Goal: Information Seeking & Learning: Stay updated

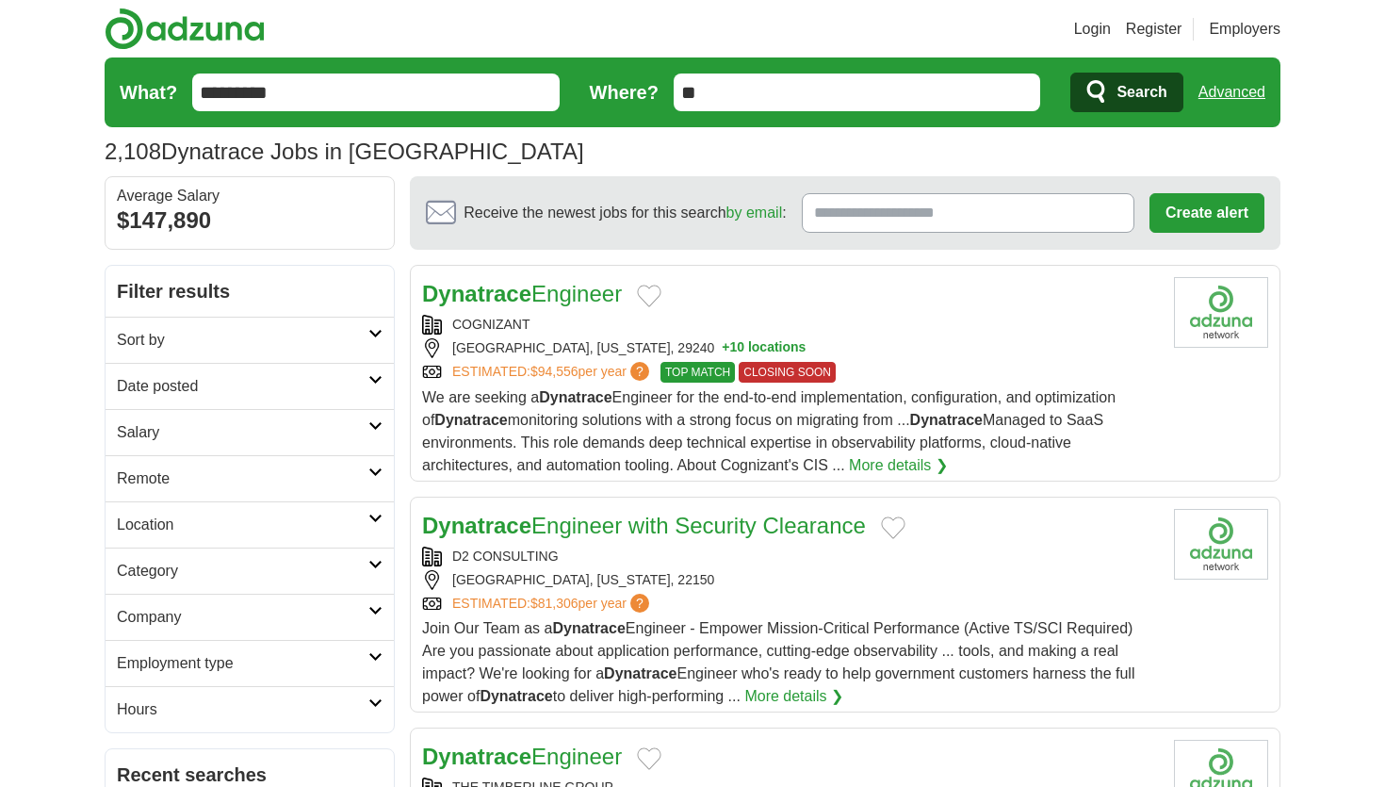
click at [245, 439] on h2 "Salary" at bounding box center [243, 432] width 252 height 23
click at [263, 383] on h2 "Date posted" at bounding box center [243, 386] width 252 height 23
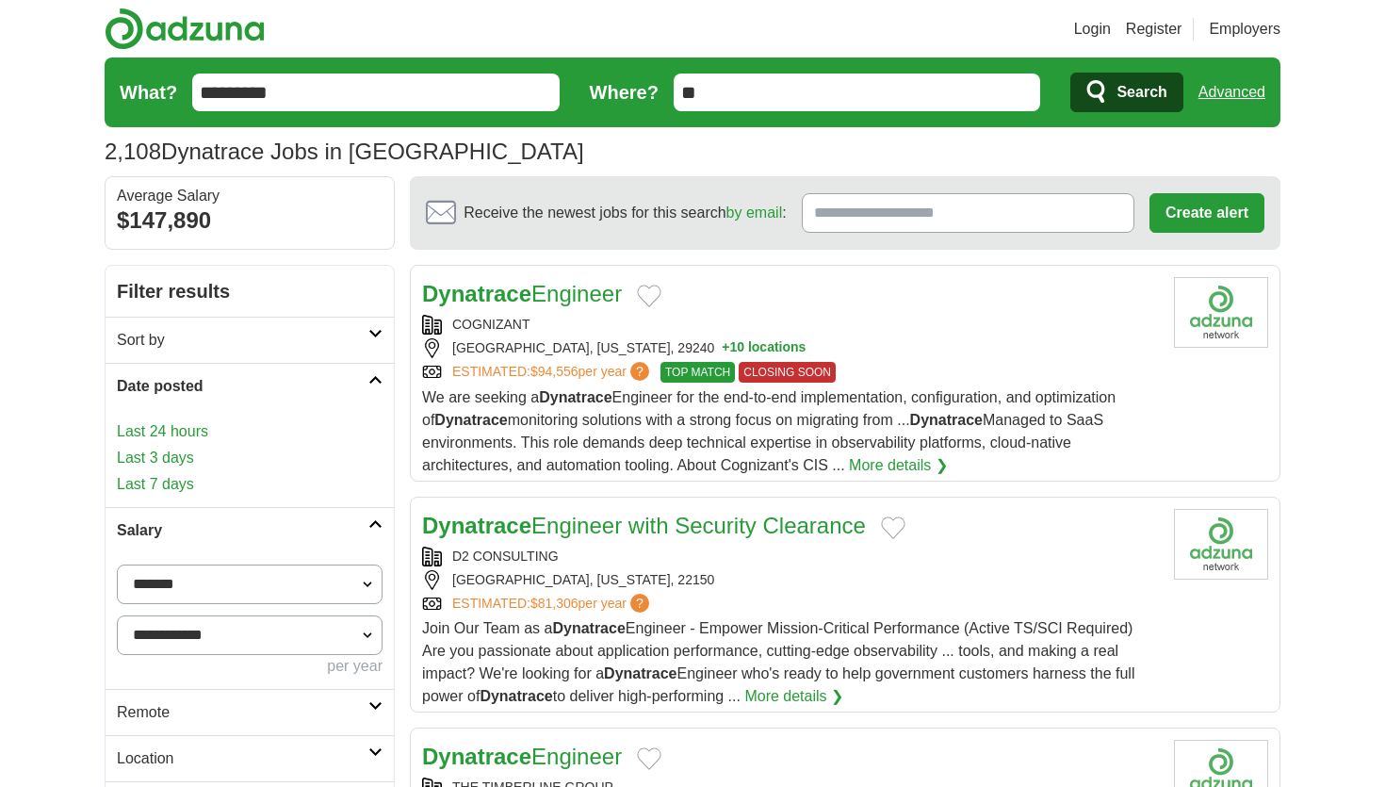
click at [164, 455] on link "Last 3 days" at bounding box center [250, 458] width 266 height 23
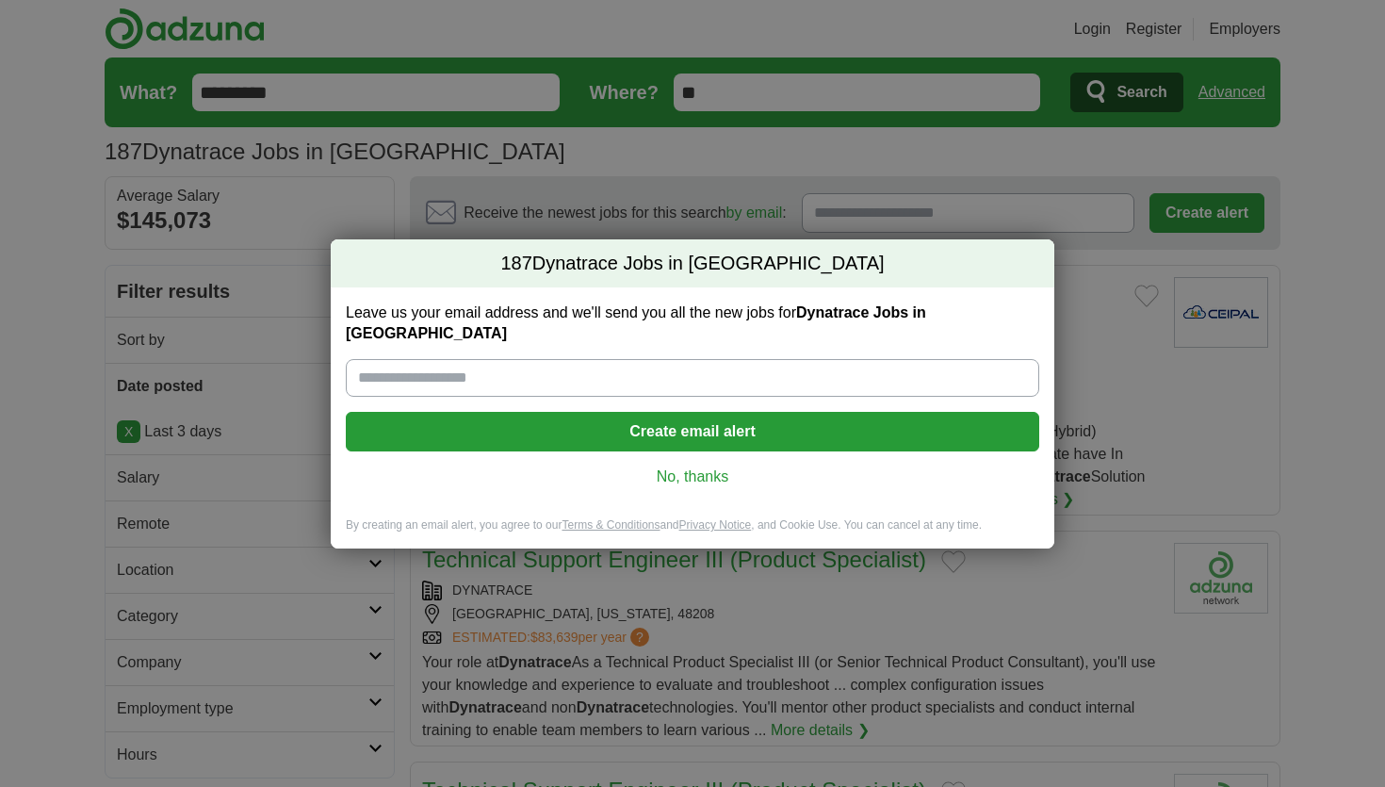
click at [705, 466] on link "No, thanks" at bounding box center [692, 476] width 663 height 21
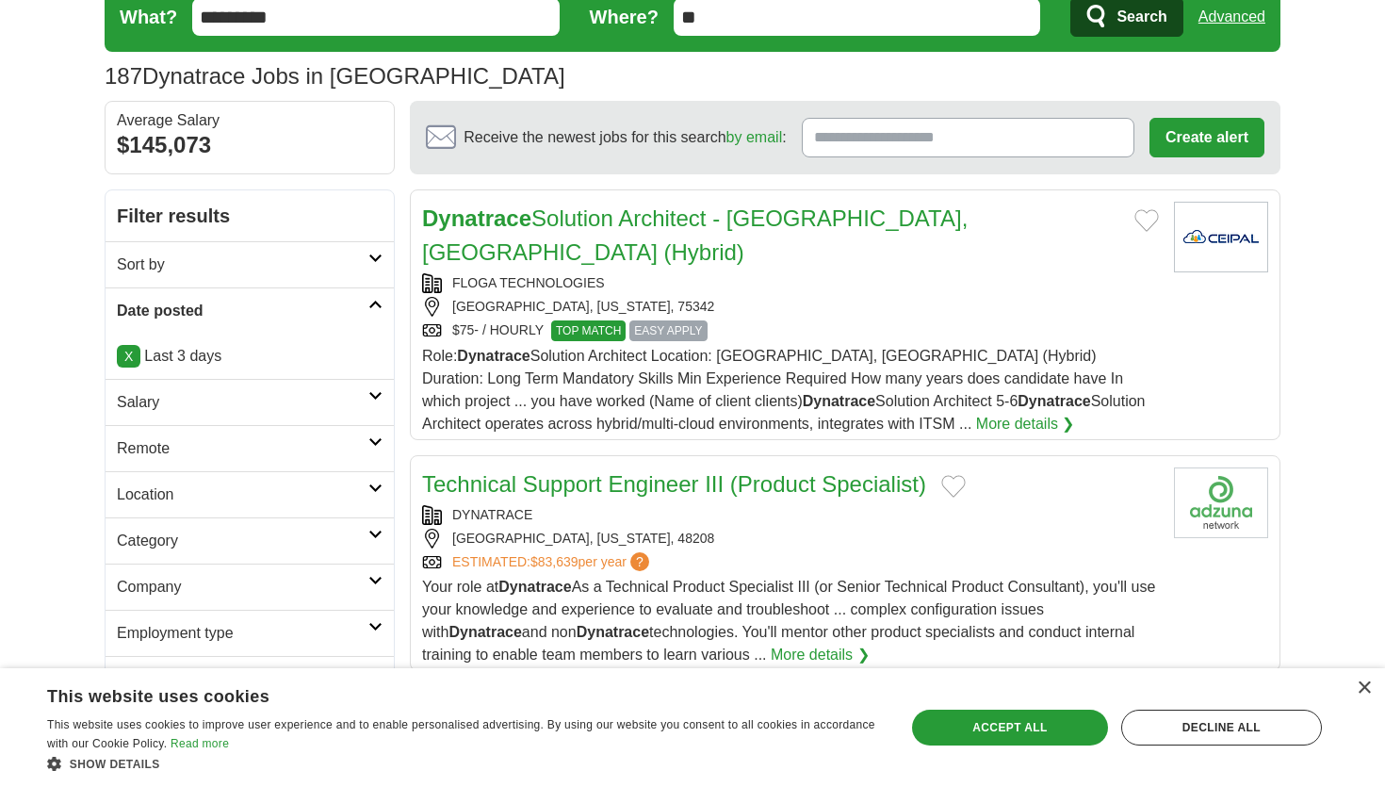
scroll to position [46, 0]
